Goal: Task Accomplishment & Management: Use online tool/utility

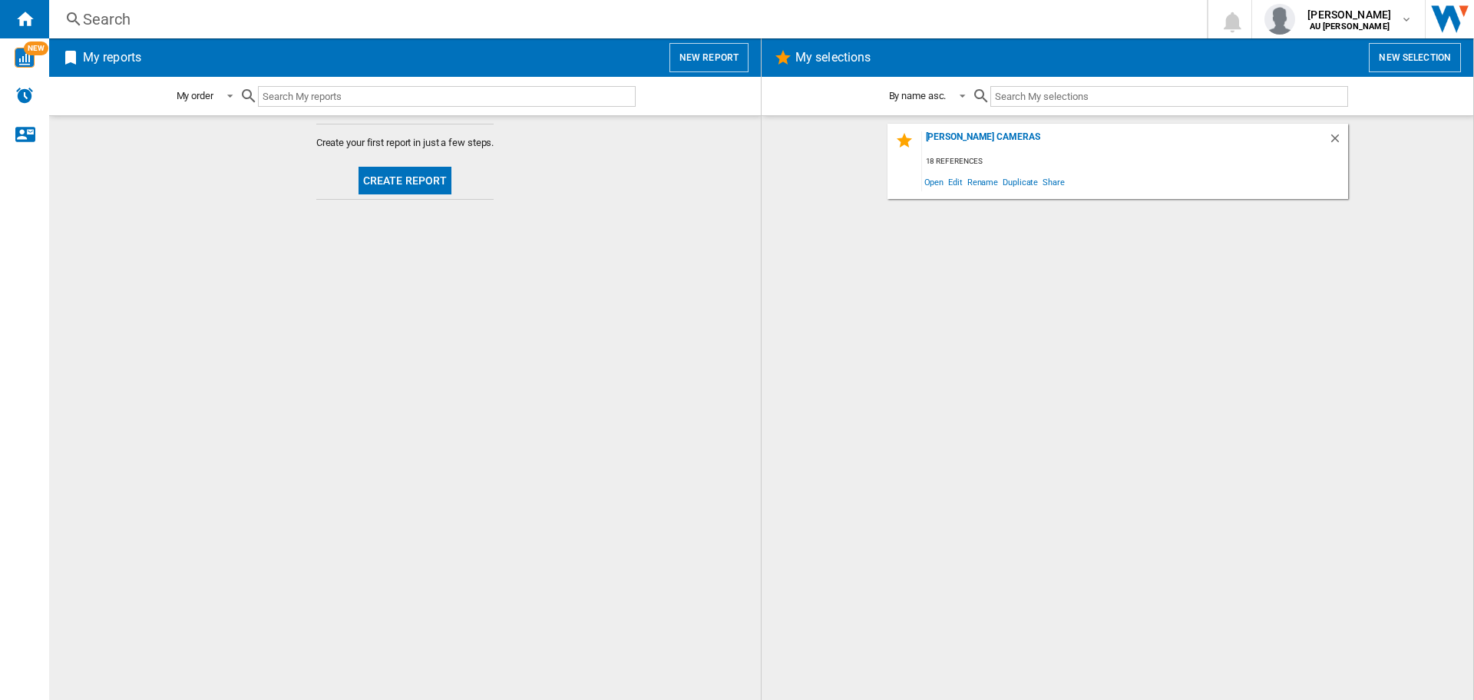
click at [389, 180] on button "Create report" at bounding box center [406, 181] width 94 height 28
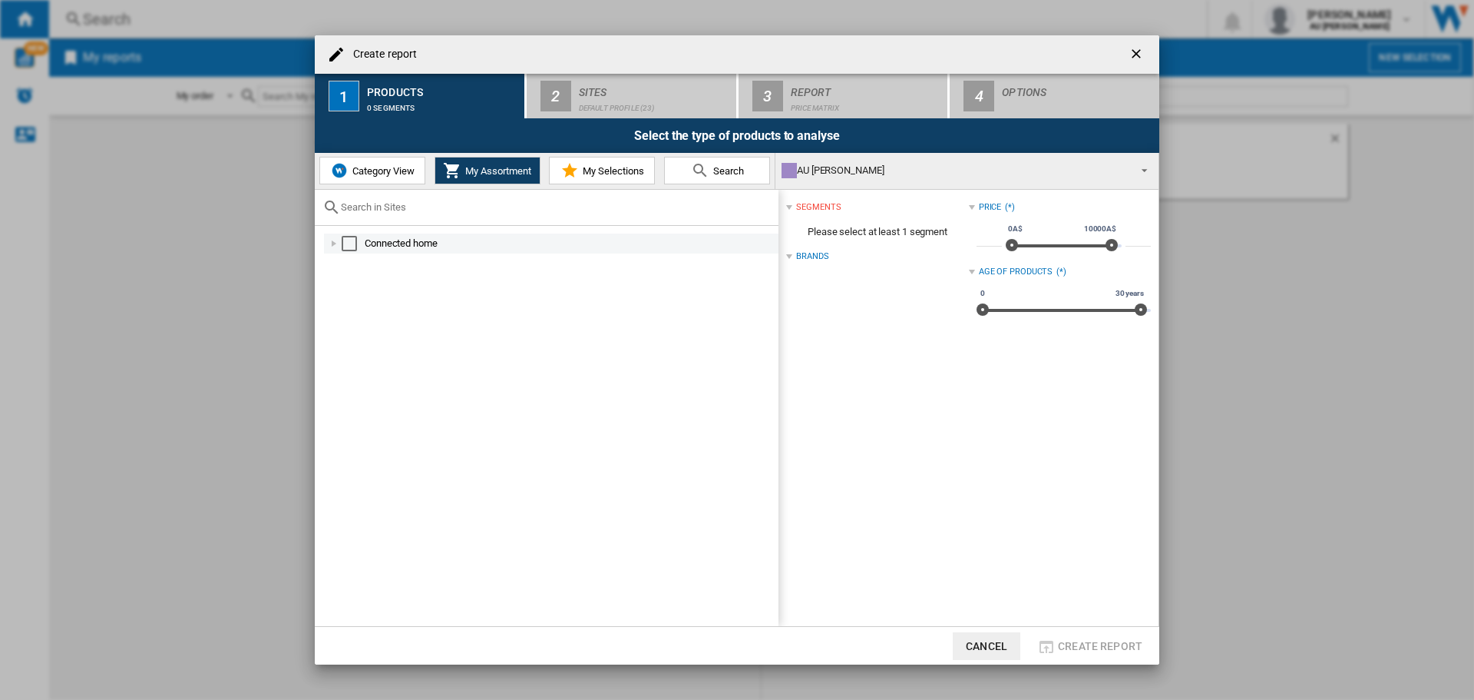
click at [345, 241] on div "Select" at bounding box center [349, 243] width 15 height 15
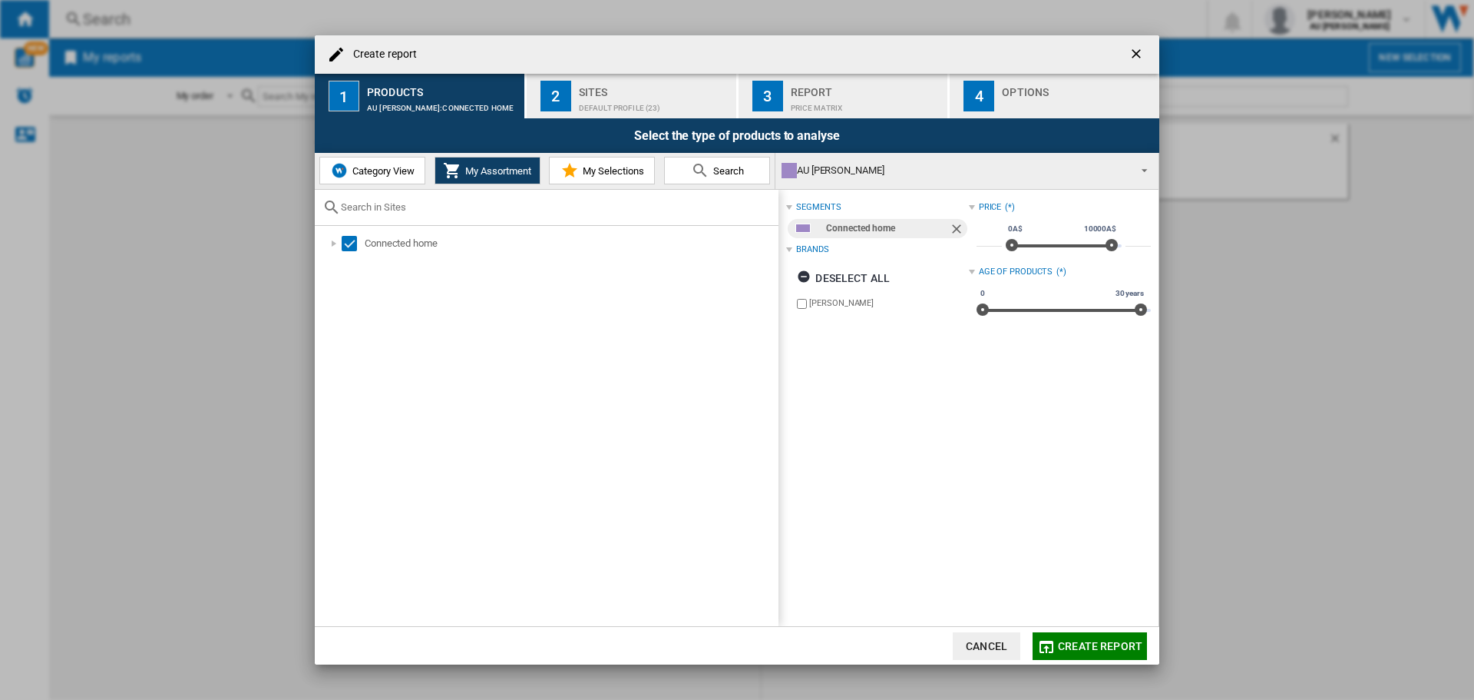
click at [1084, 649] on span "Create report" at bounding box center [1100, 646] width 84 height 12
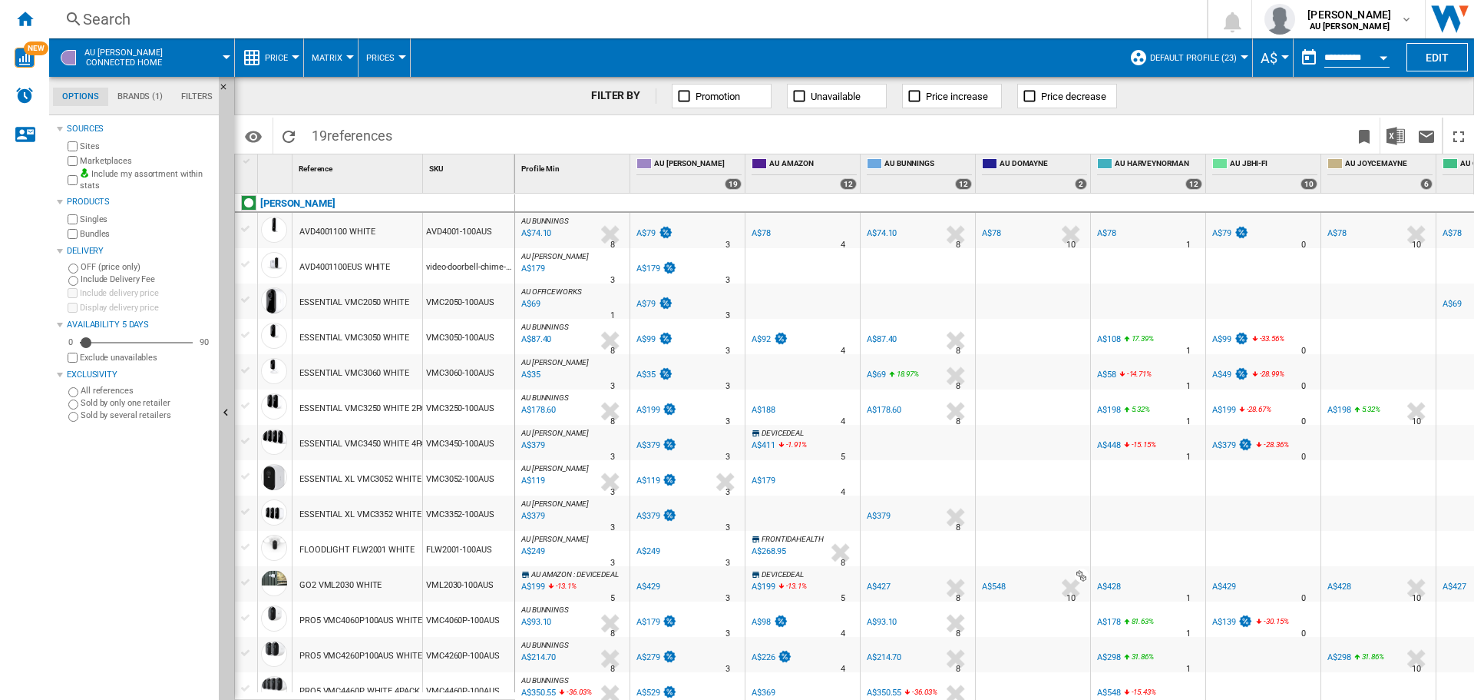
scroll to position [77, 0]
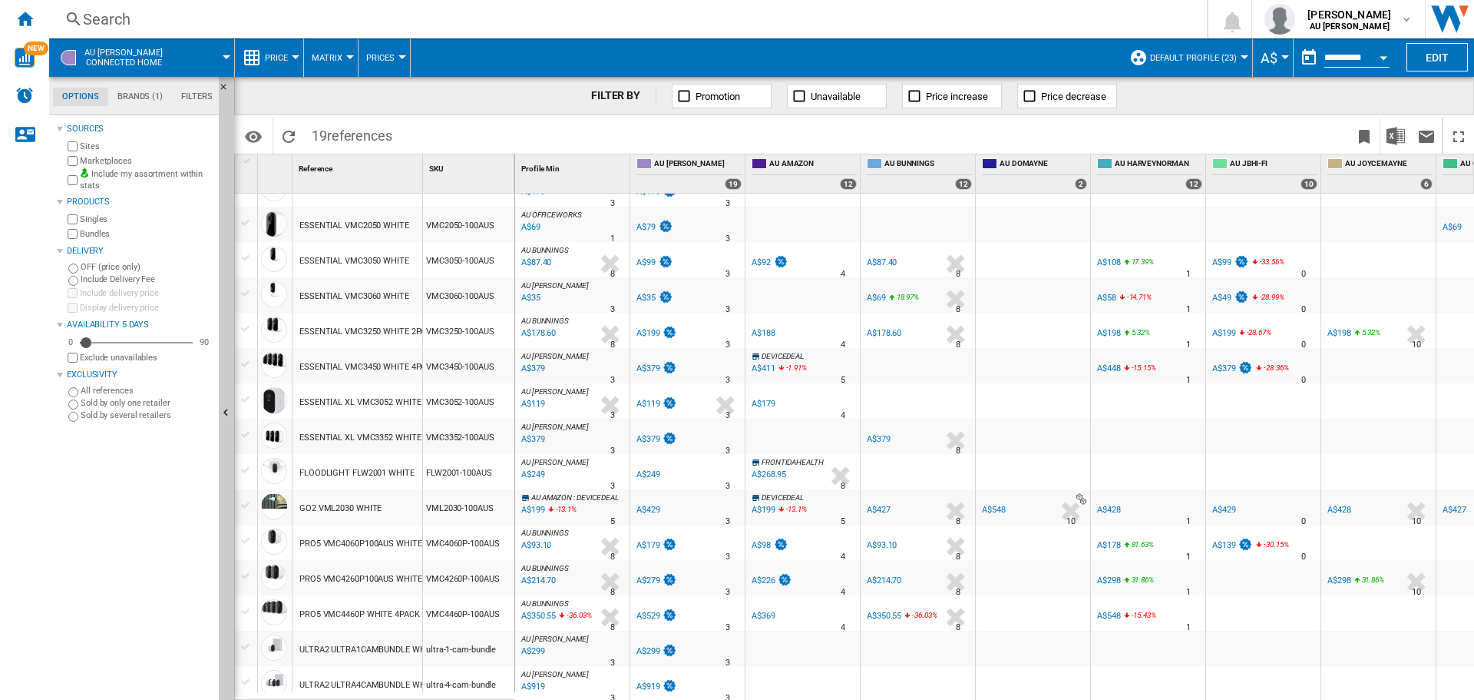
click at [769, 541] on div "A$98" at bounding box center [761, 545] width 19 height 10
click at [766, 543] on div "A$98" at bounding box center [761, 545] width 19 height 10
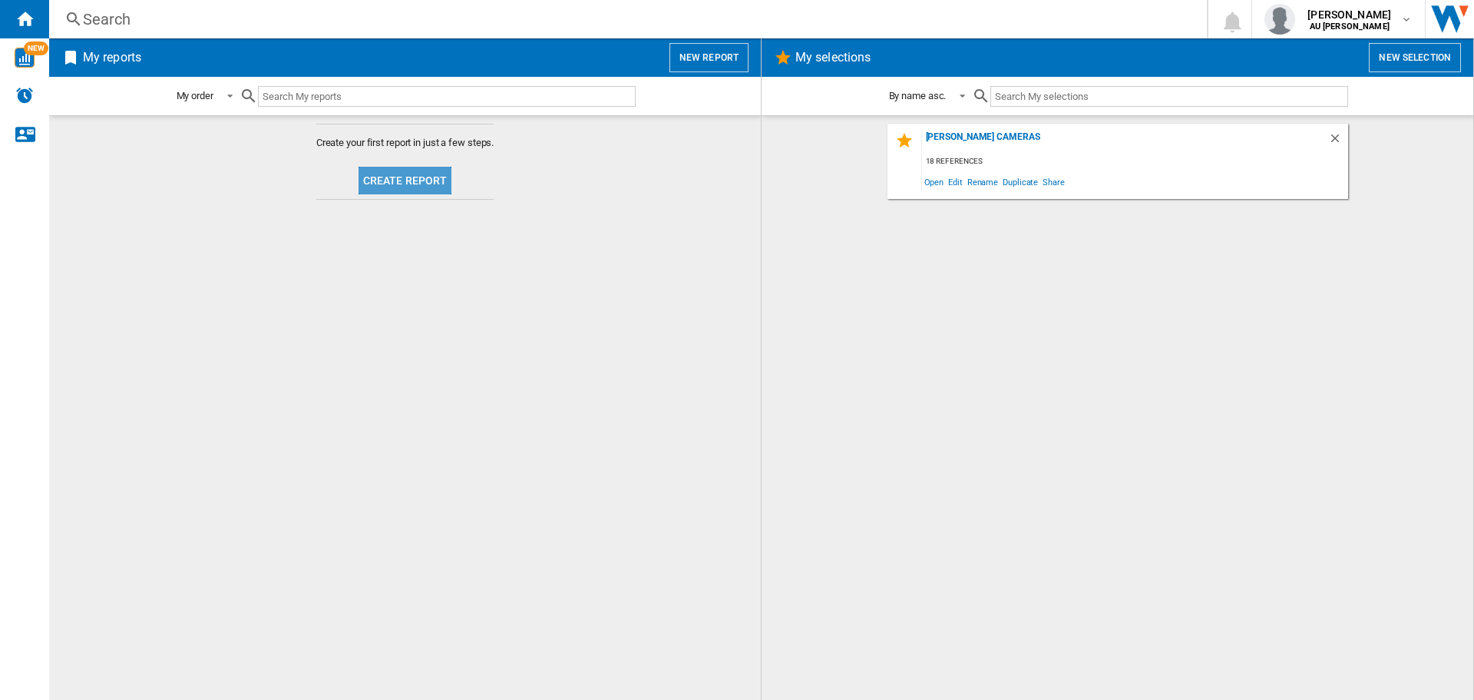
click at [424, 189] on button "Create report" at bounding box center [406, 181] width 94 height 28
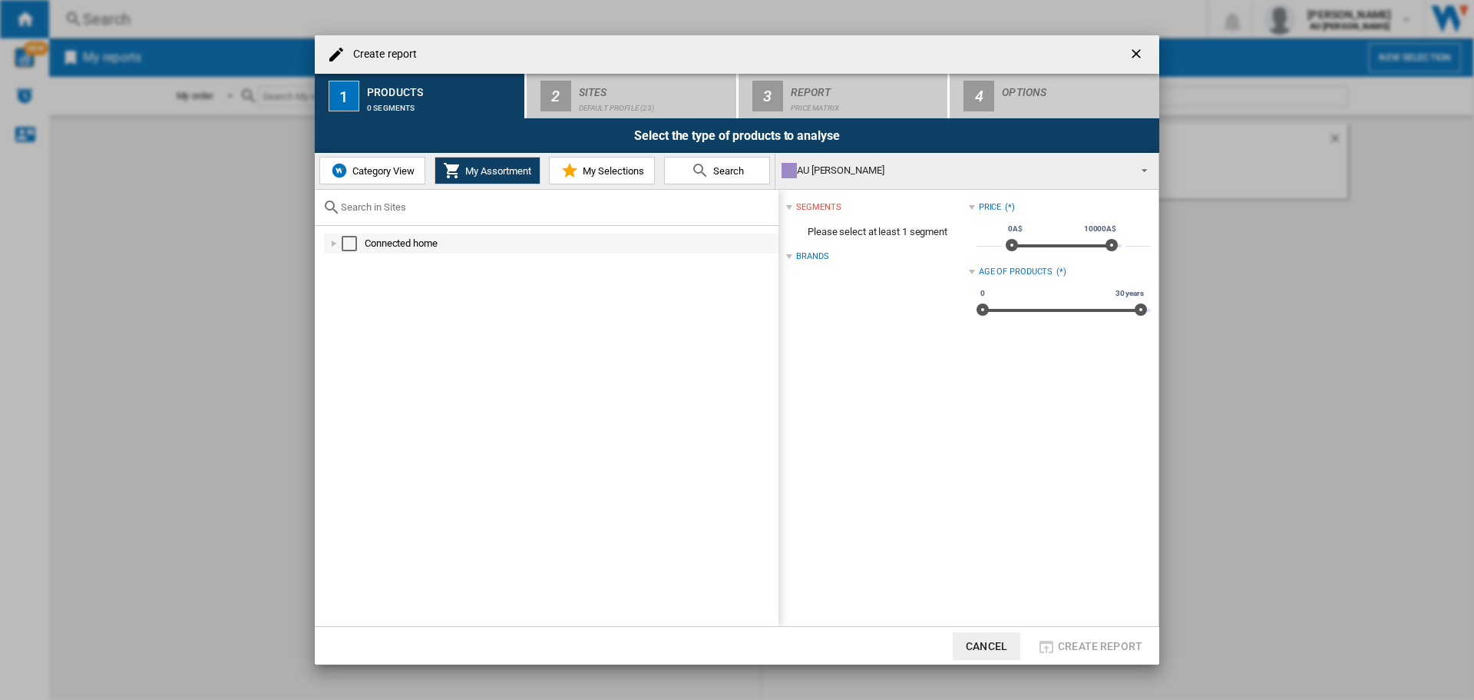
click at [346, 238] on div "Select" at bounding box center [349, 243] width 15 height 15
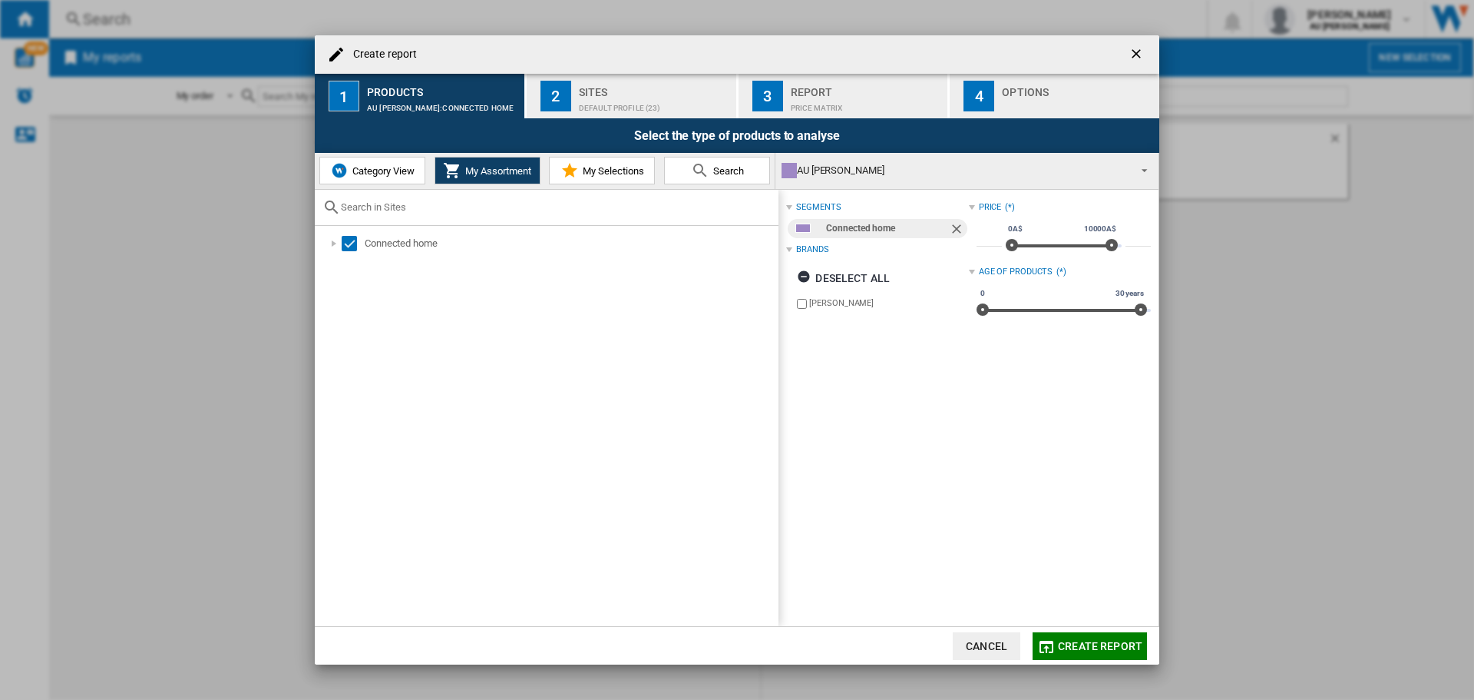
click at [1114, 640] on span "Create report" at bounding box center [1100, 646] width 84 height 12
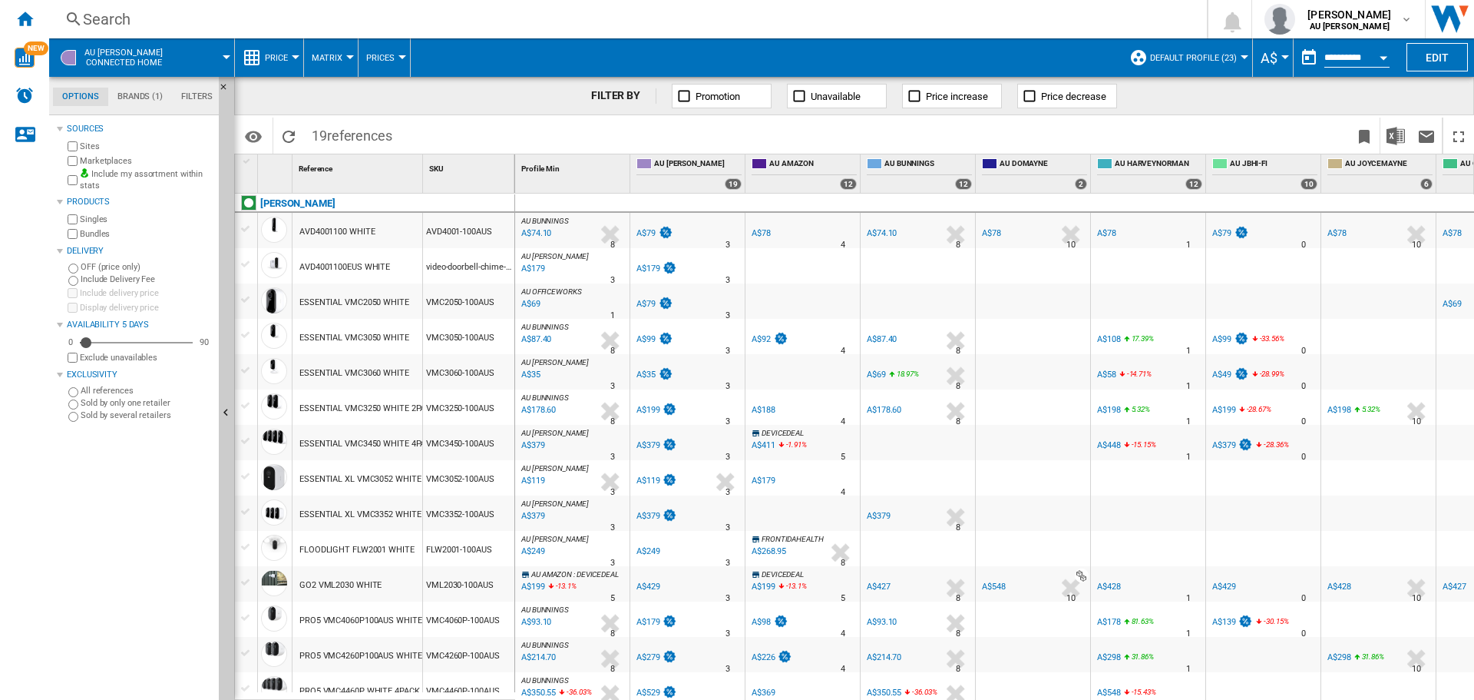
click at [340, 617] on div "PRO5 VMC4060P100AUS WHITE" at bounding box center [361, 620] width 123 height 35
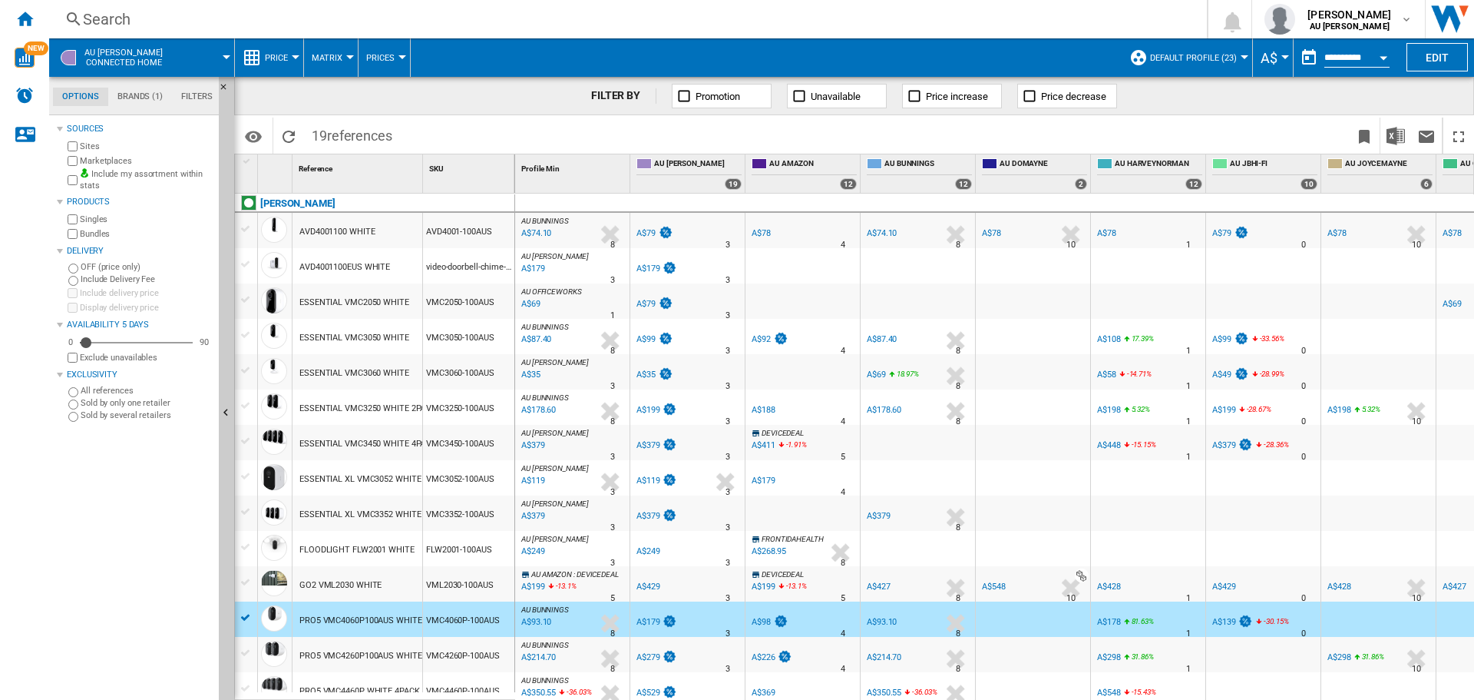
click at [333, 617] on div "PRO5 VMC4060P100AUS WHITE" at bounding box center [361, 620] width 123 height 35
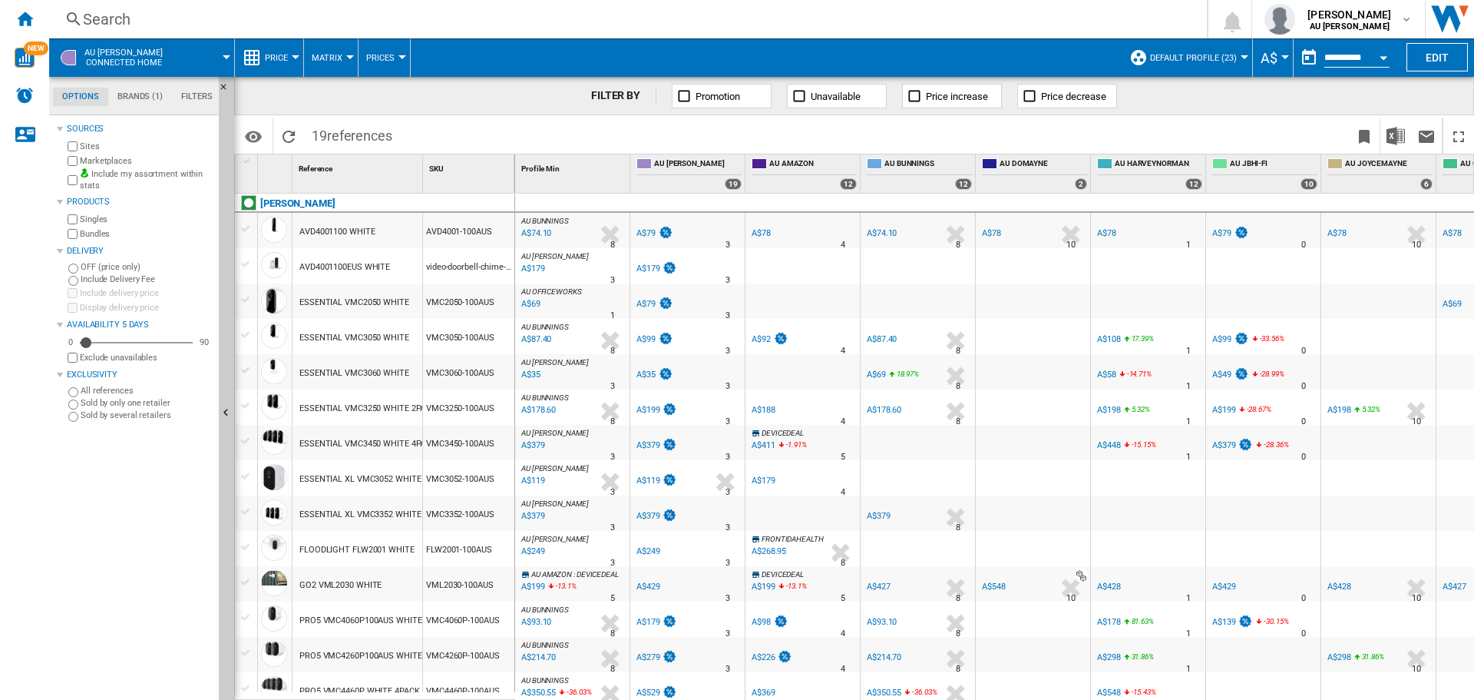
click at [333, 617] on div "PRO5 VMC4060P100AUS WHITE" at bounding box center [361, 620] width 123 height 35
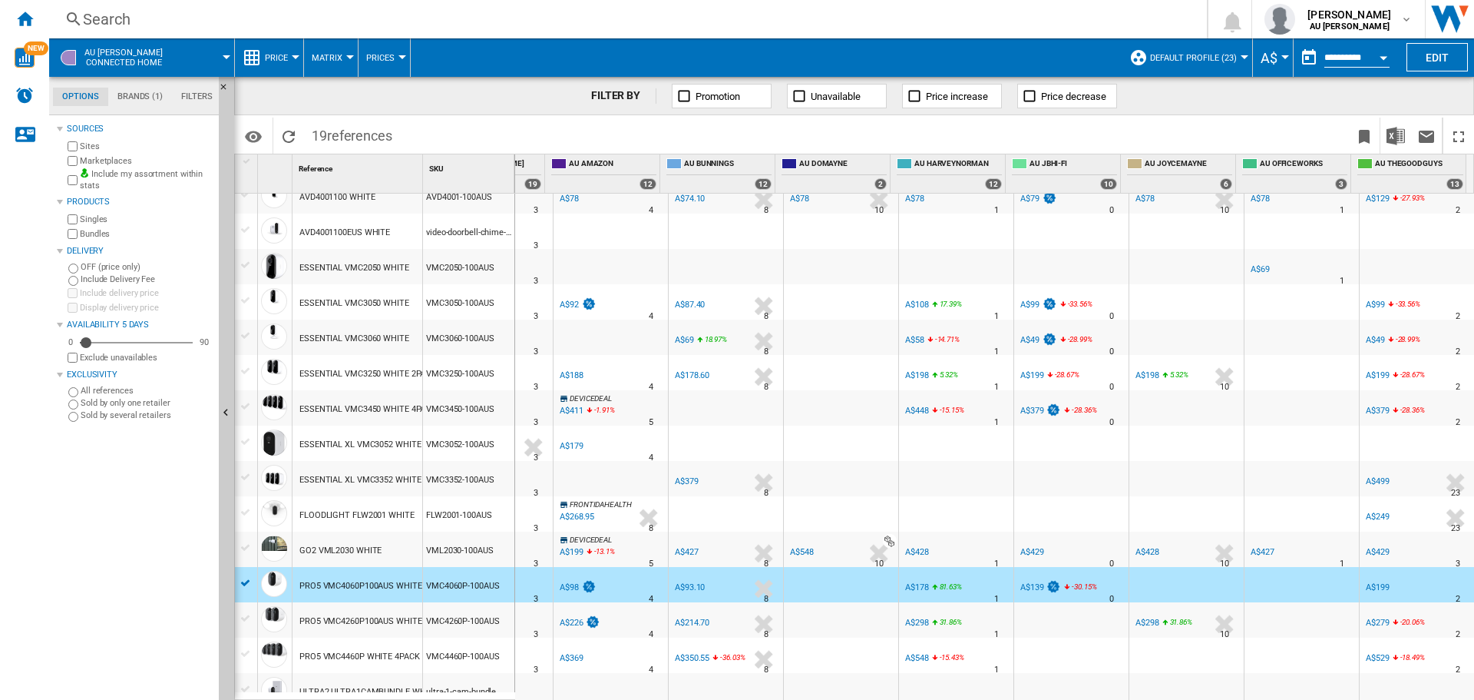
scroll to position [111, 0]
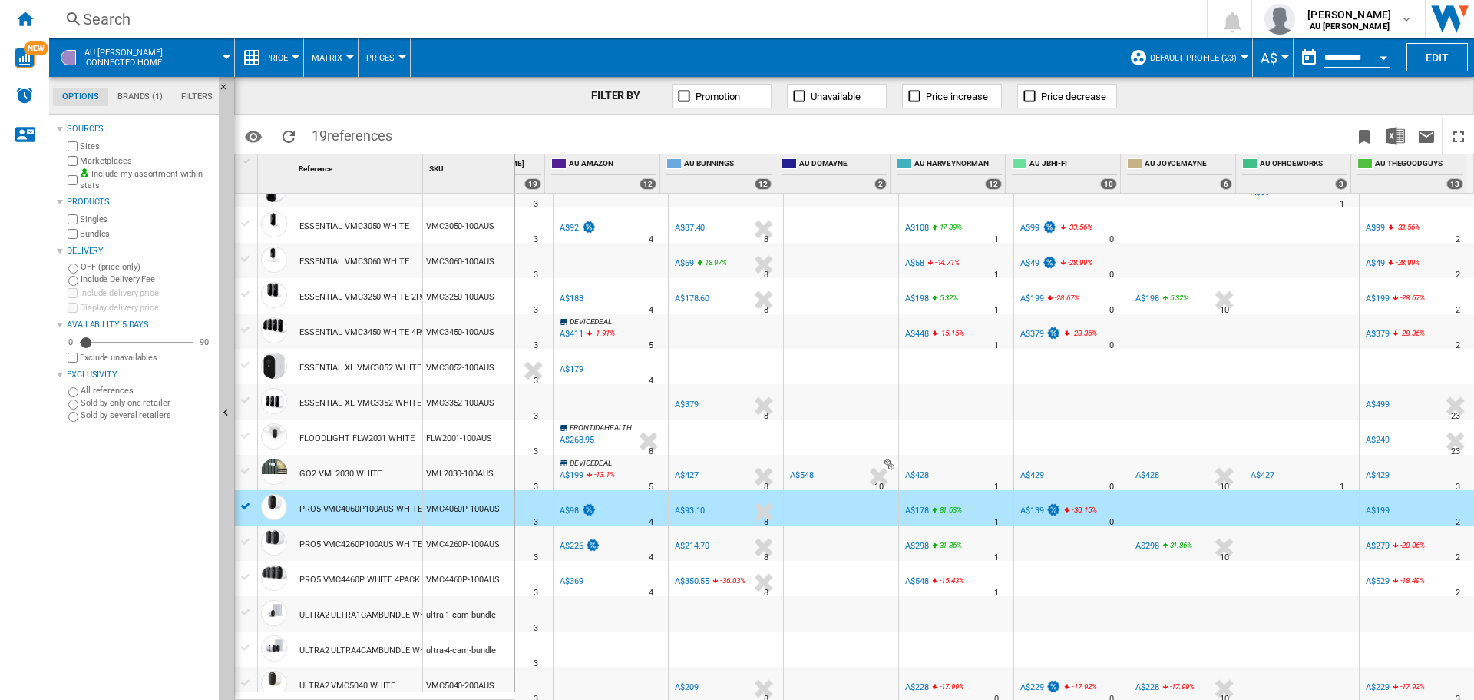
click at [1345, 55] on input "**********" at bounding box center [1357, 60] width 65 height 14
click at [1384, 57] on div "Open calendar" at bounding box center [1384, 58] width 8 height 4
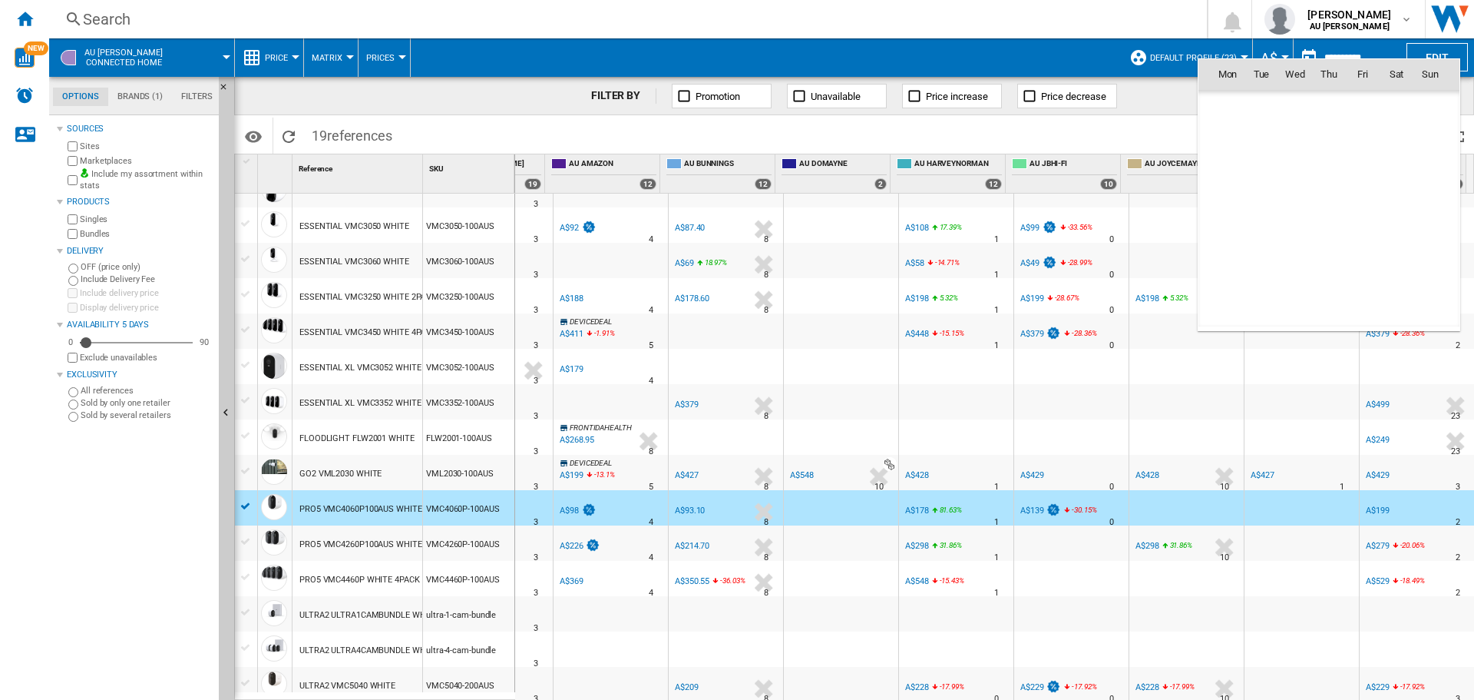
scroll to position [7326, 0]
click at [1261, 179] on span "7" at bounding box center [1261, 175] width 31 height 31
type input "**********"
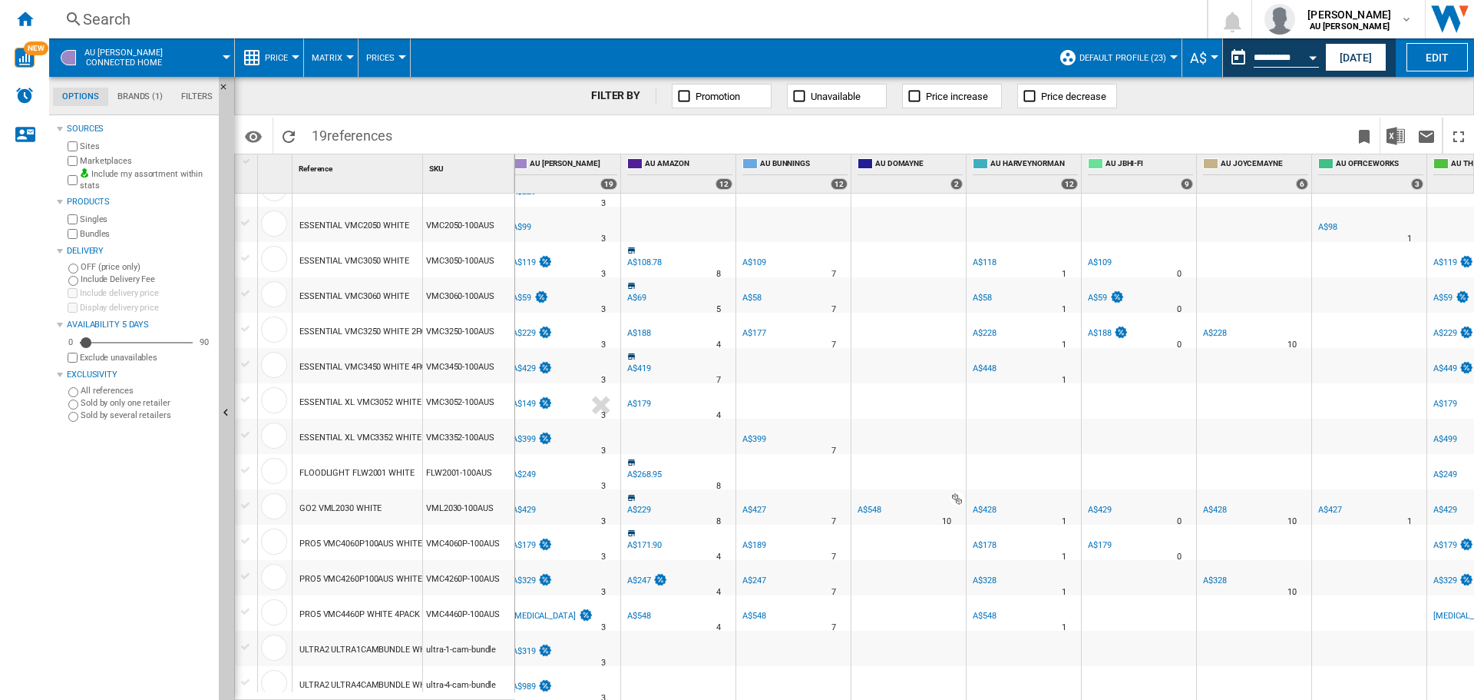
scroll to position [77, 125]
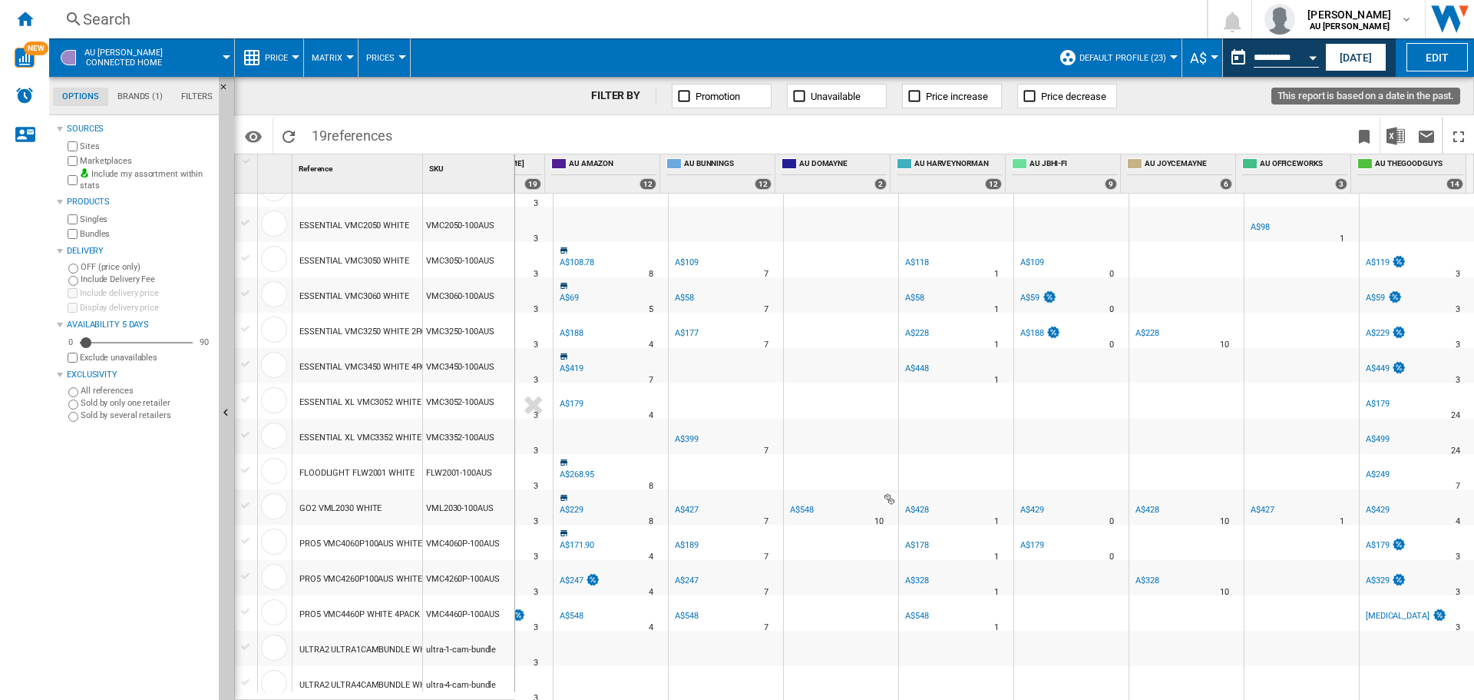
click at [1266, 58] on input "**********" at bounding box center [1286, 60] width 65 height 14
click at [1312, 58] on div "Open calendar" at bounding box center [1313, 58] width 8 height 4
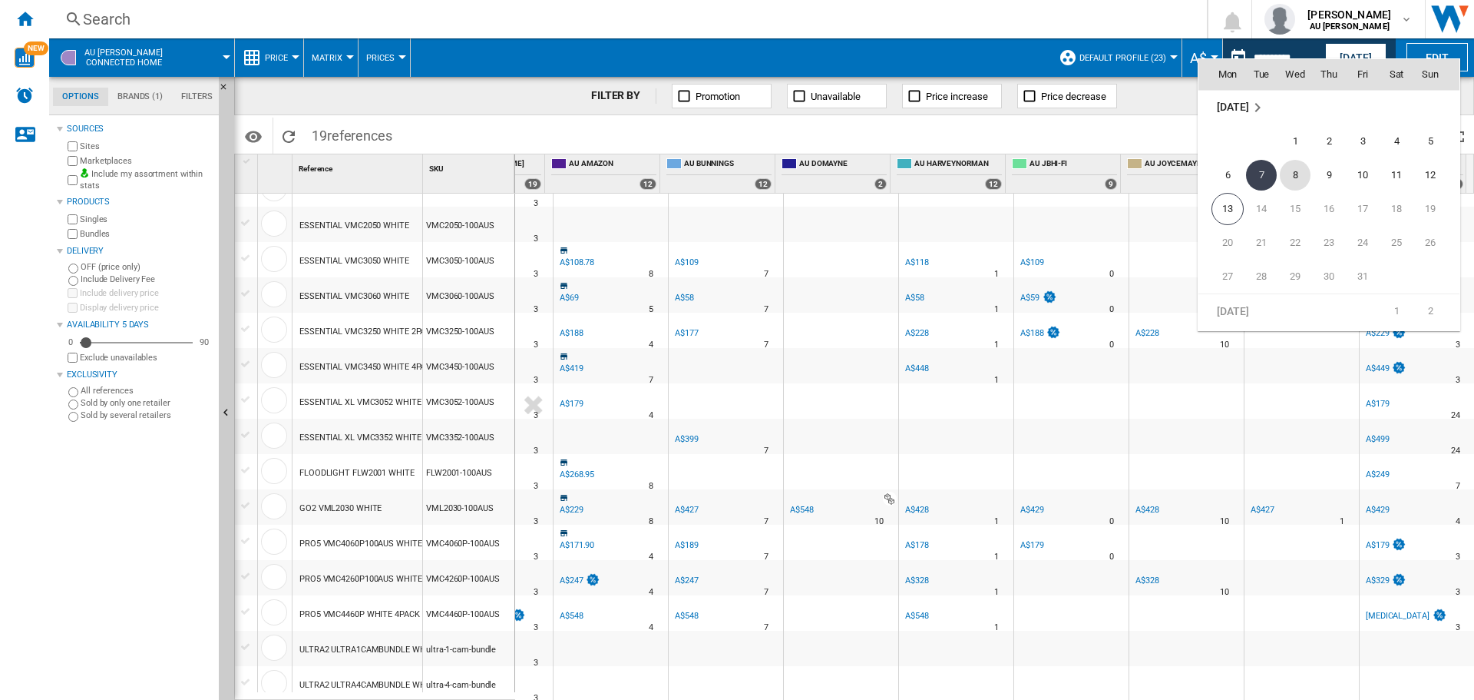
click at [1285, 174] on span "8" at bounding box center [1295, 175] width 31 height 31
type input "**********"
